Goal: Use online tool/utility

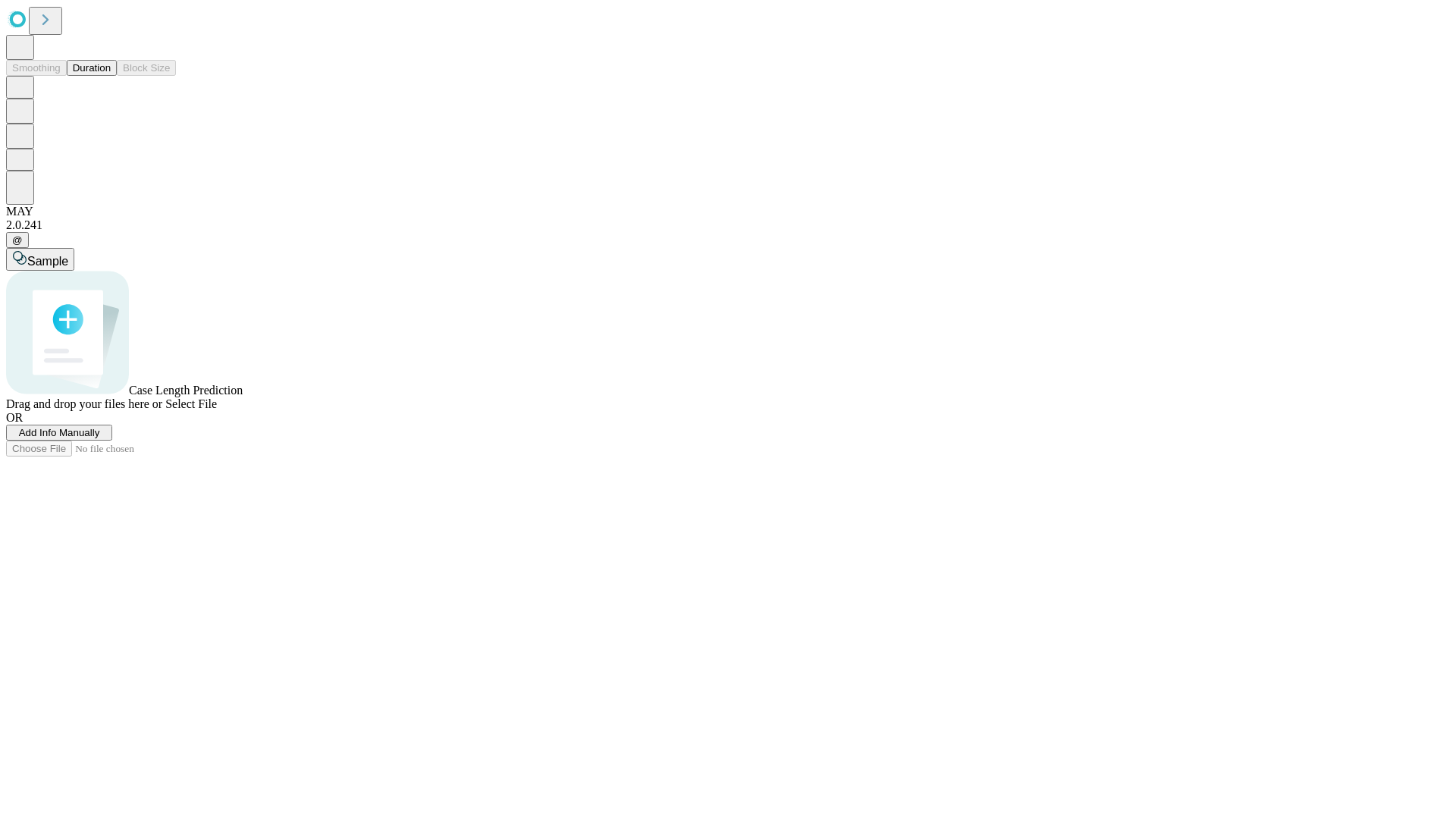
click at [110, 76] on button "Duration" at bounding box center [91, 68] width 50 height 16
click at [68, 255] on span "Sample" at bounding box center [48, 262] width 41 height 13
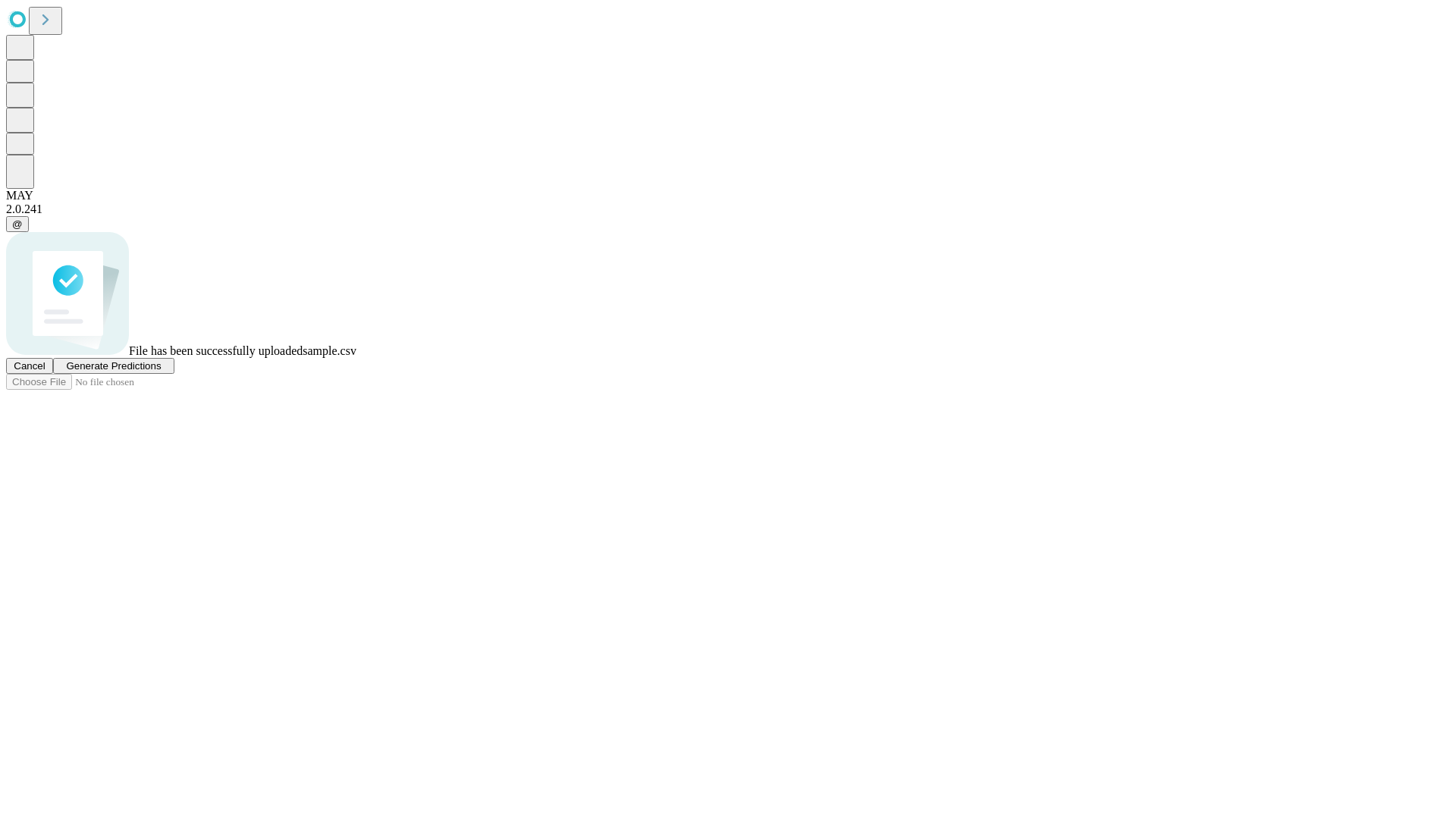
click at [161, 372] on span "Generate Predictions" at bounding box center [113, 366] width 95 height 11
